Goal: Transaction & Acquisition: Purchase product/service

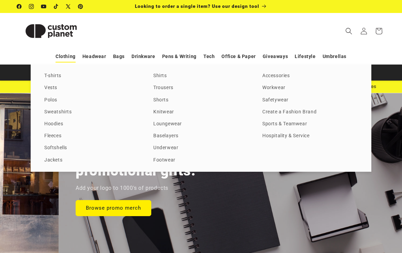
scroll to position [0, 805]
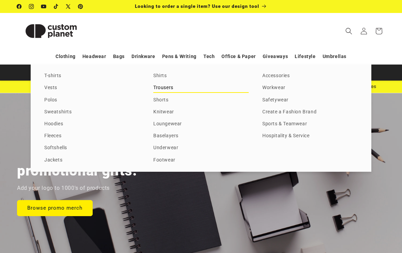
click at [167, 92] on link "Trousers" at bounding box center [200, 87] width 95 height 9
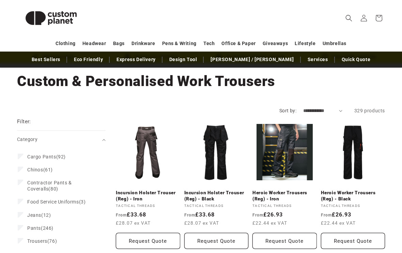
scroll to position [30, 0]
click at [23, 238] on icon at bounding box center [20, 240] width 5 height 5
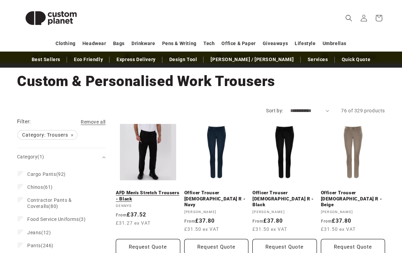
click at [160, 196] on link "AFD Men's Stretch Trousers - Black" at bounding box center [148, 196] width 64 height 12
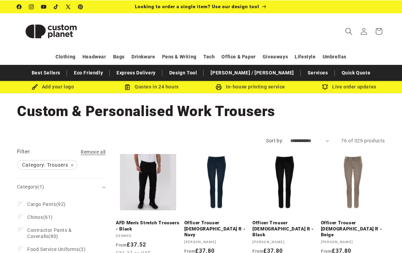
click at [349, 31] on icon "Search" at bounding box center [348, 30] width 7 height 7
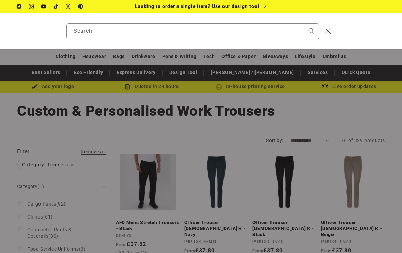
click at [350, 29] on div "Search" at bounding box center [201, 31] width 402 height 36
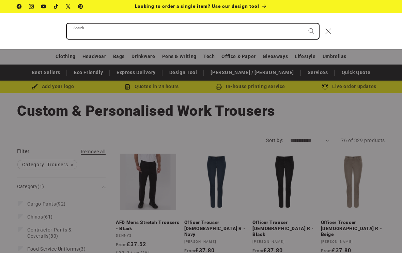
click at [189, 36] on input "Search" at bounding box center [193, 31] width 252 height 15
type input "*********"
click at [311, 31] on button "Search" at bounding box center [311, 31] width 15 height 15
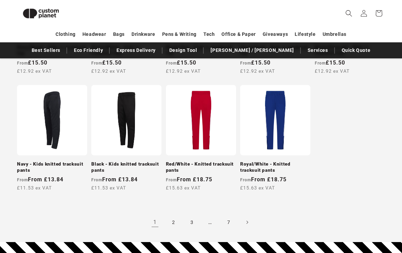
scroll to position [562, 0]
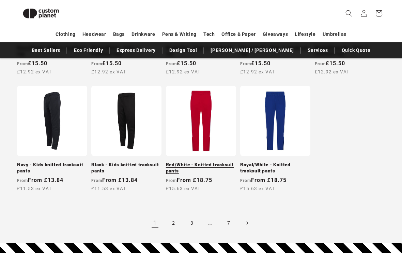
click at [222, 173] on link "Red/White - Knitted tracksuit pants" at bounding box center [201, 168] width 70 height 12
